Goal: Information Seeking & Learning: Learn about a topic

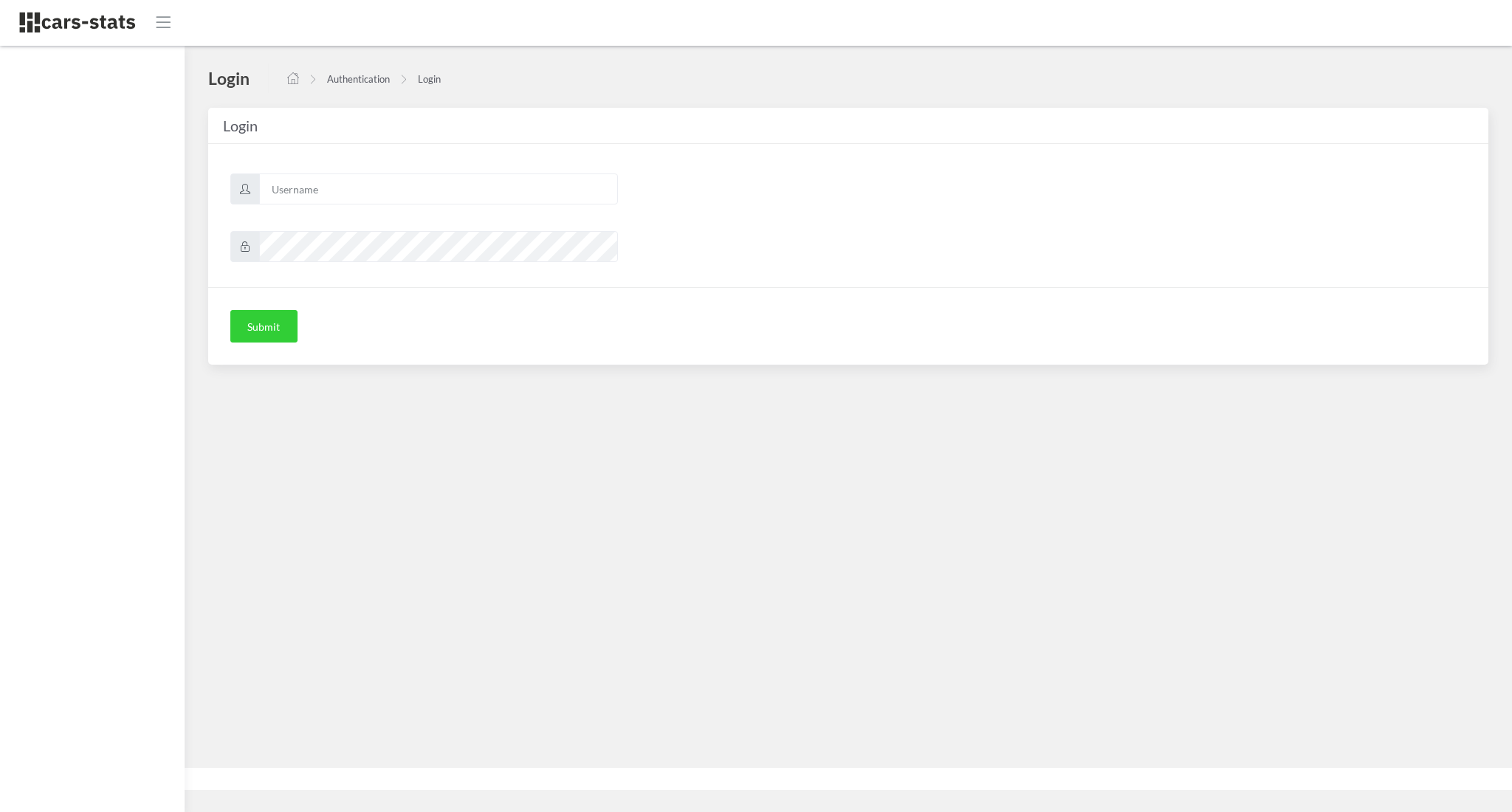
scroll to position [15, 15]
type input "awt"
click at [266, 333] on button "Submit" at bounding box center [263, 326] width 67 height 33
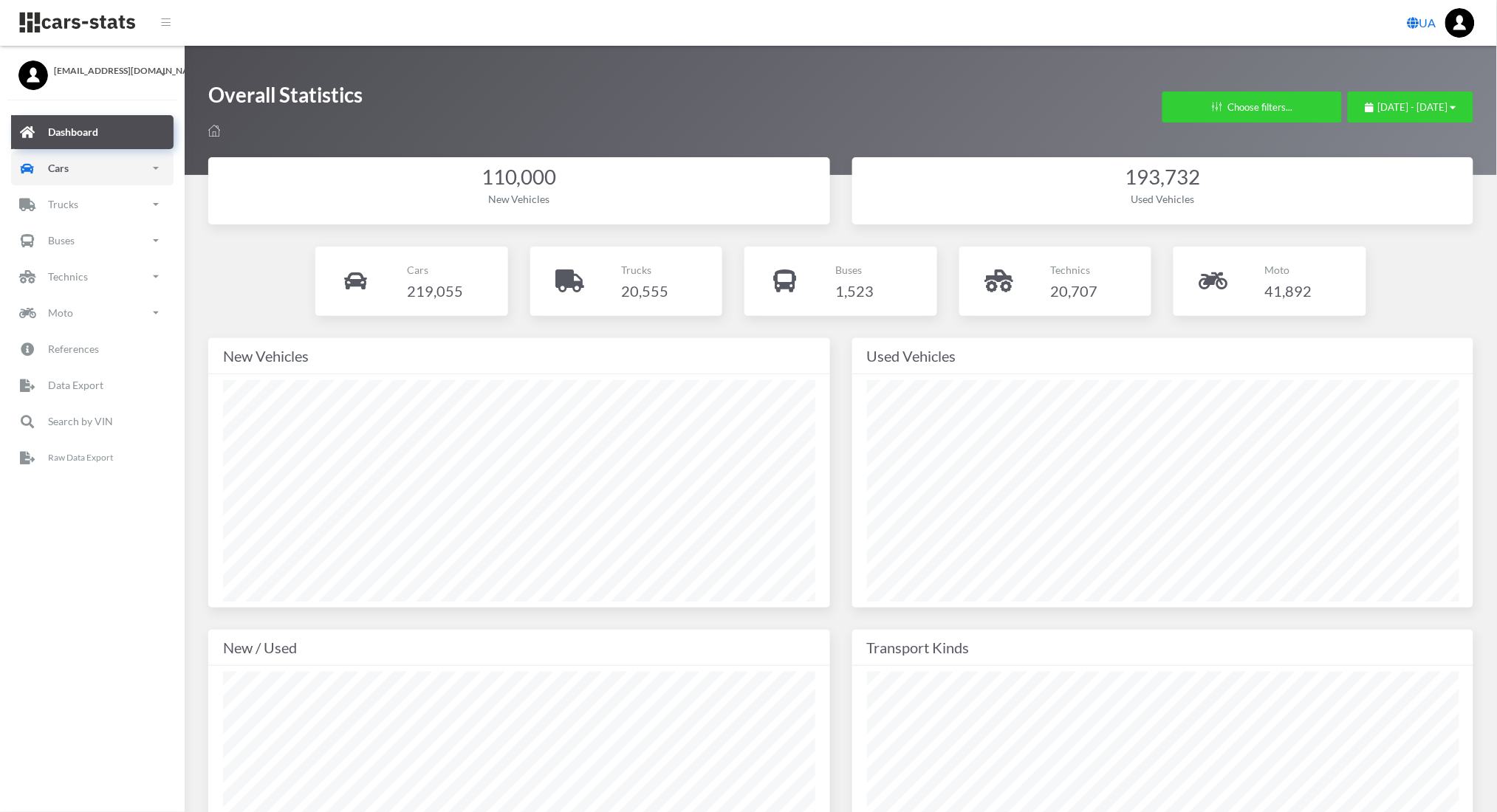
click at [97, 160] on link "Cars" at bounding box center [92, 168] width 163 height 34
click at [96, 248] on link "New" at bounding box center [91, 251] width 140 height 33
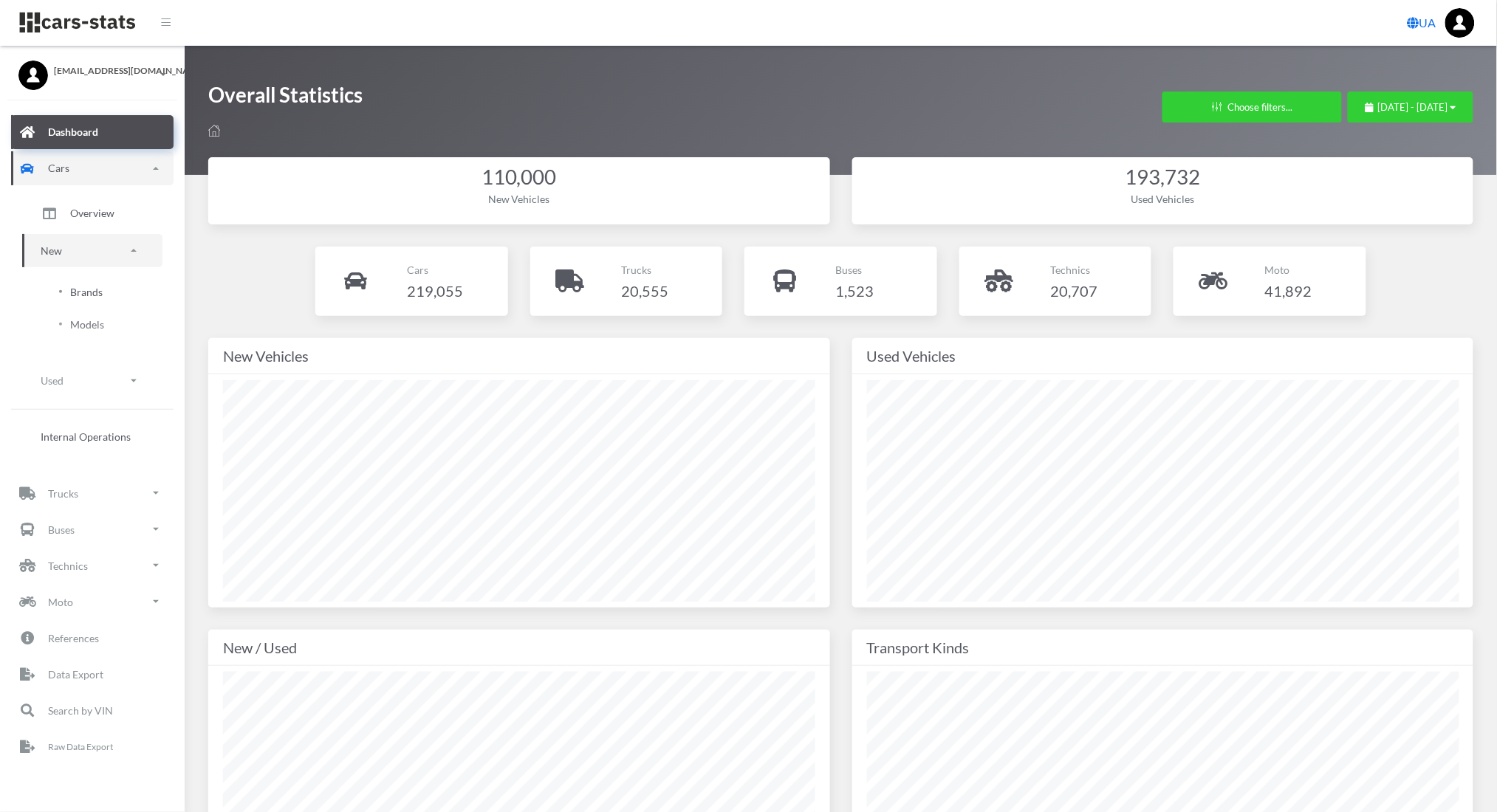
click at [102, 283] on link "Brands" at bounding box center [91, 292] width 118 height 30
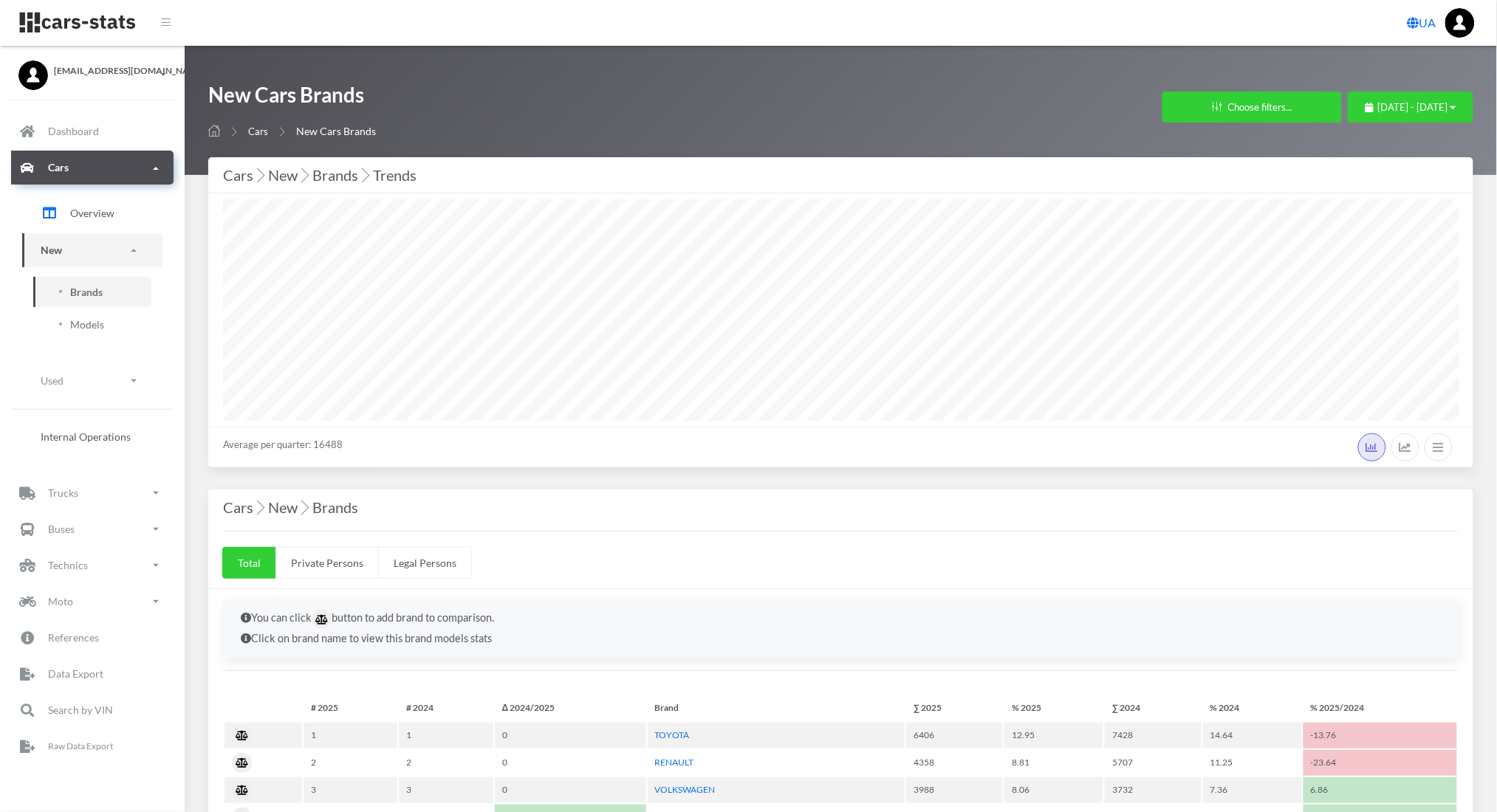
scroll to position [15, 15]
select select "25"
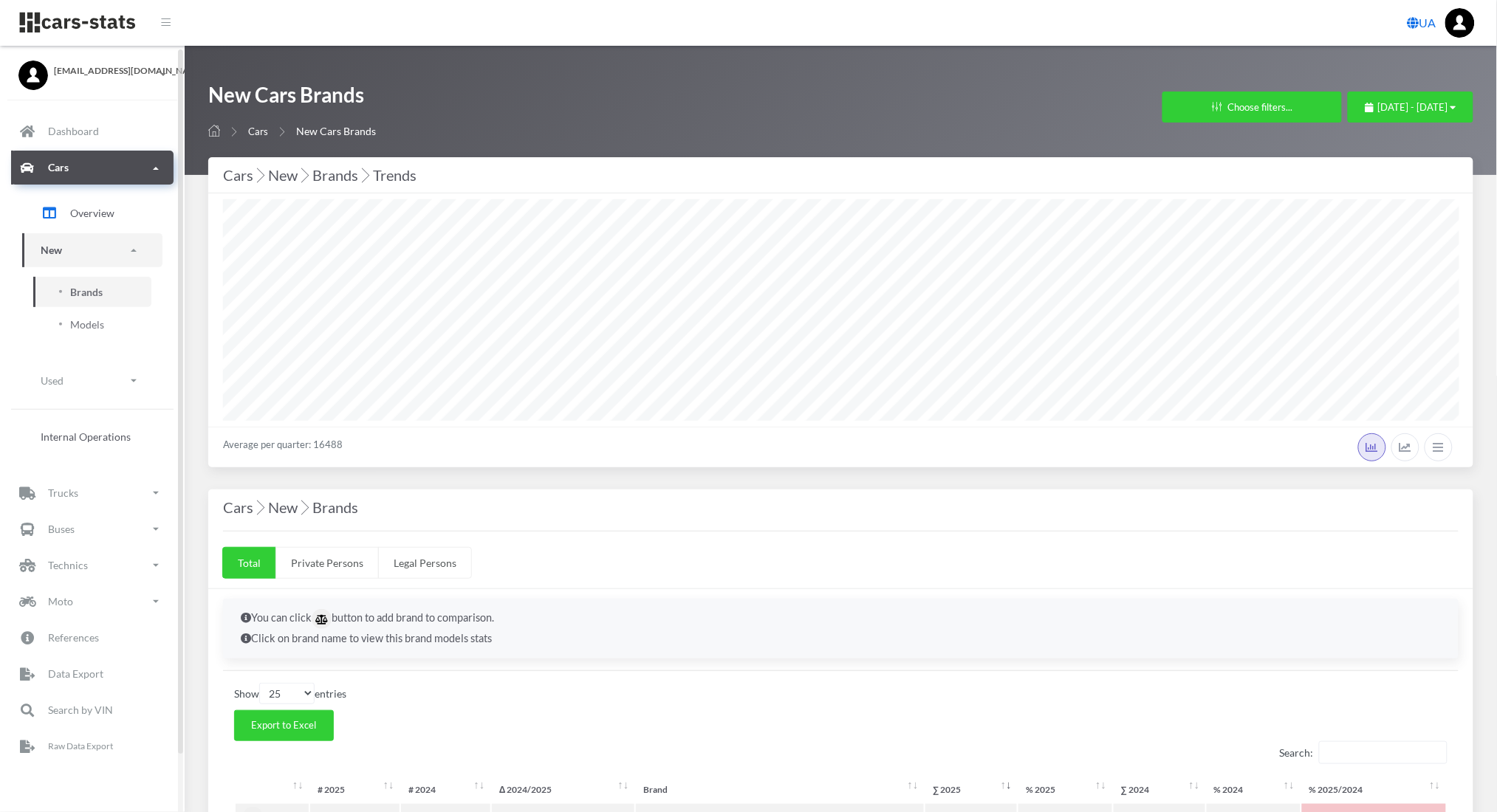
scroll to position [0, 0]
click at [1395, 105] on span "[DATE] - [DATE]" at bounding box center [1413, 107] width 70 height 12
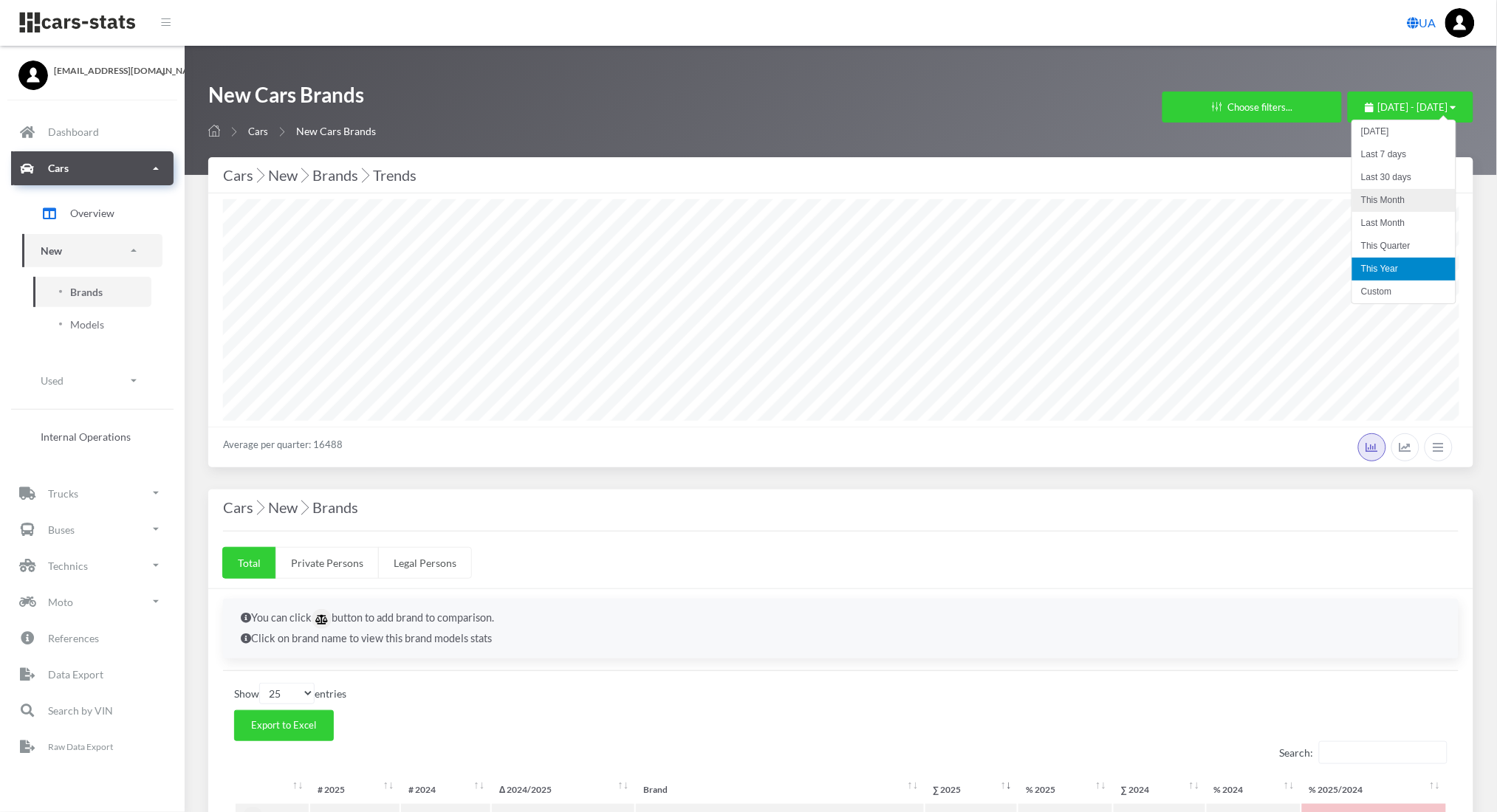
click at [1364, 195] on li "This Month" at bounding box center [1404, 200] width 103 height 23
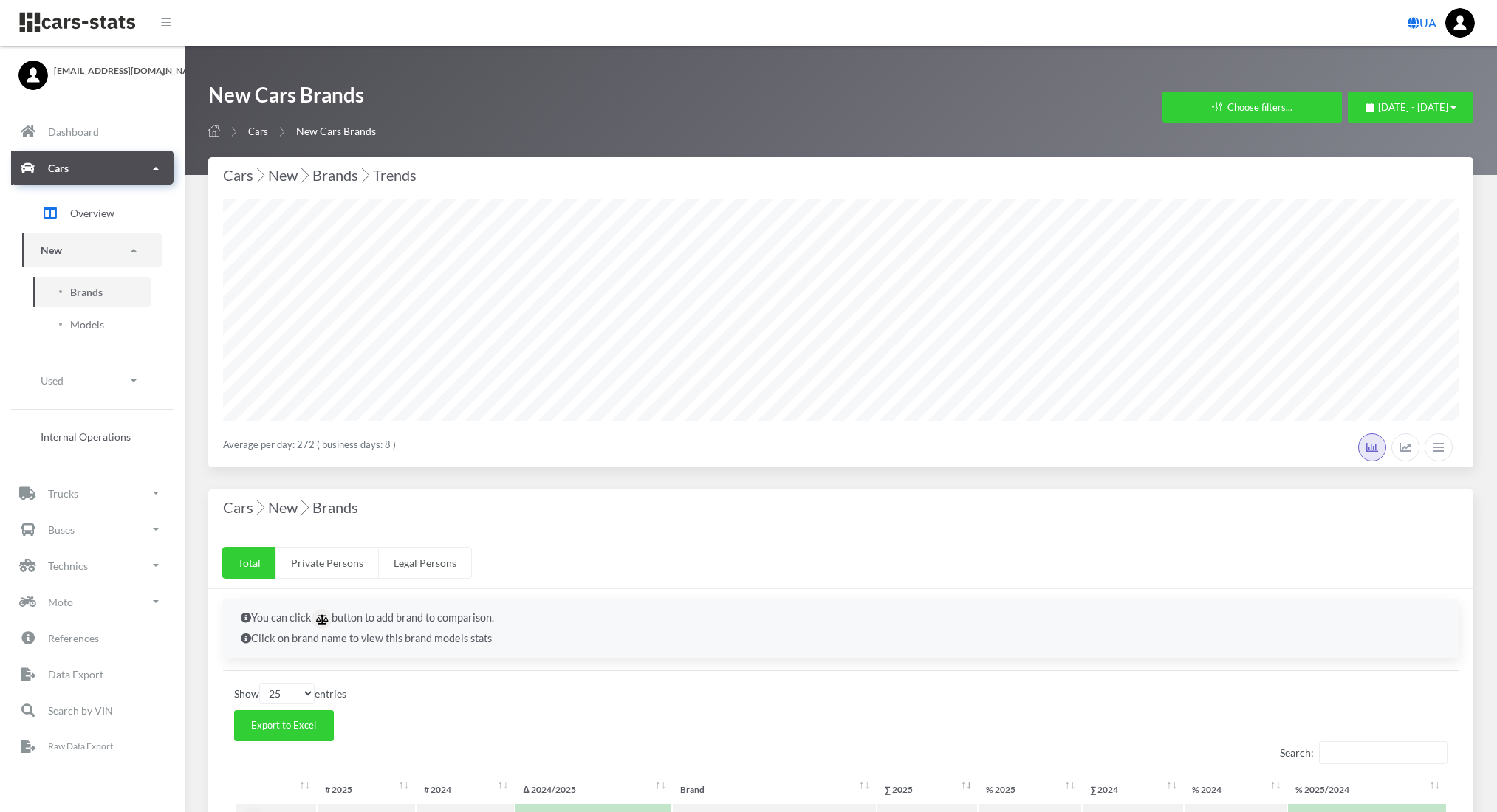
select select "25"
click at [1380, 119] on button "September 1, 2025 - September 11, 2025" at bounding box center [1410, 107] width 125 height 31
click at [1378, 109] on span "September 1, 2025 - September 11, 2025" at bounding box center [1413, 107] width 70 height 12
click at [1384, 272] on li "This Year" at bounding box center [1404, 269] width 103 height 23
select select "25"
